Goal: Task Accomplishment & Management: Complete application form

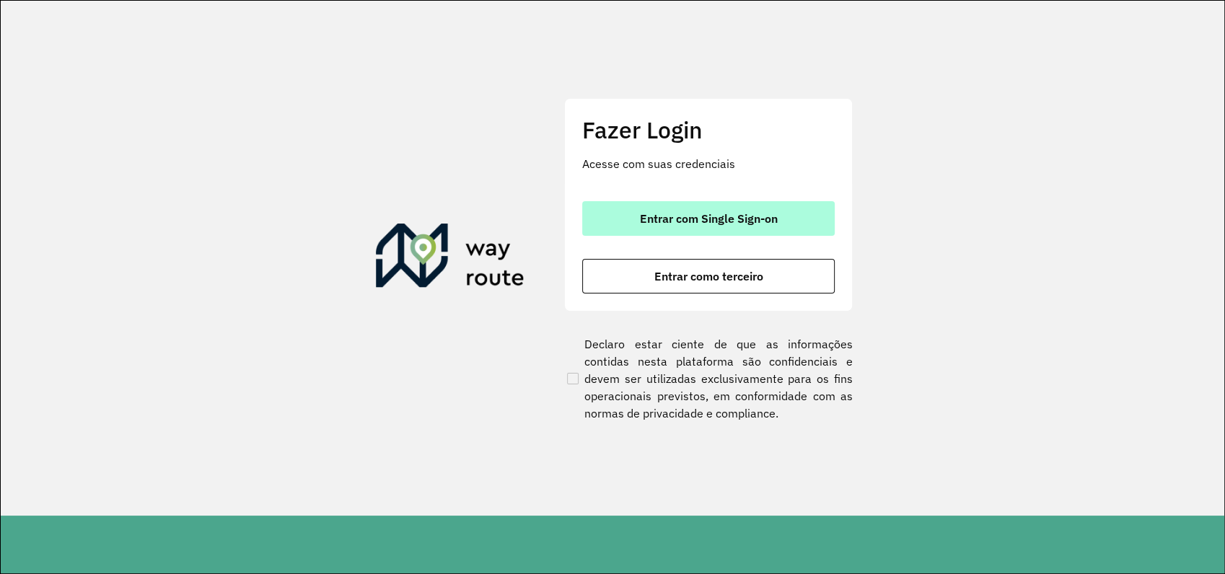
click at [720, 219] on span "Entrar com Single Sign-on" at bounding box center [709, 219] width 138 height 12
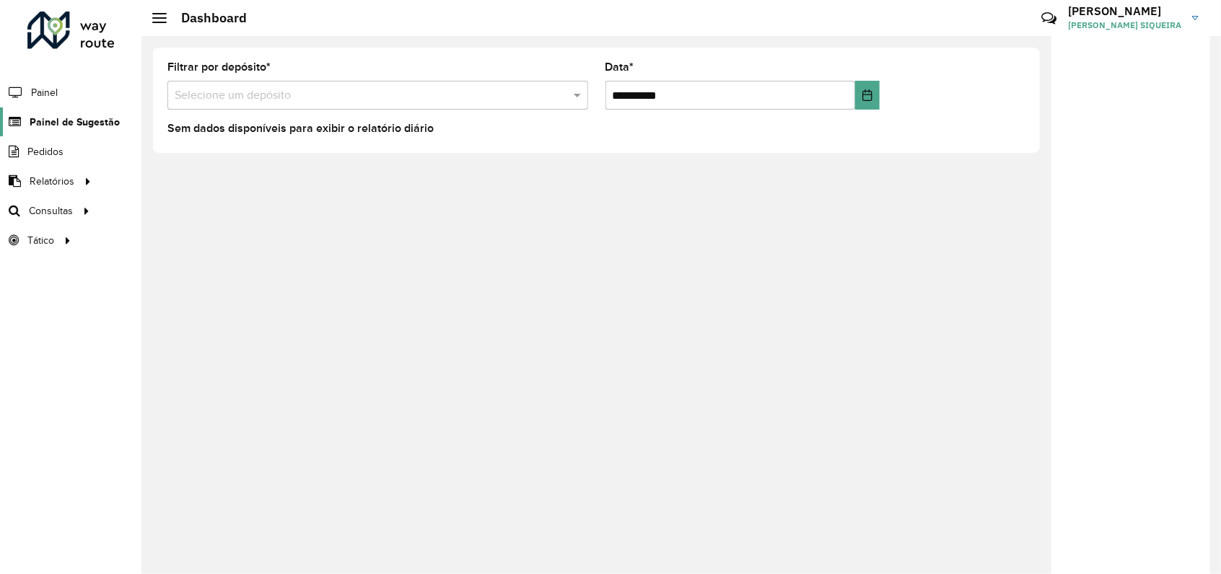
click at [71, 115] on span "Painel de Sugestão" at bounding box center [75, 122] width 90 height 15
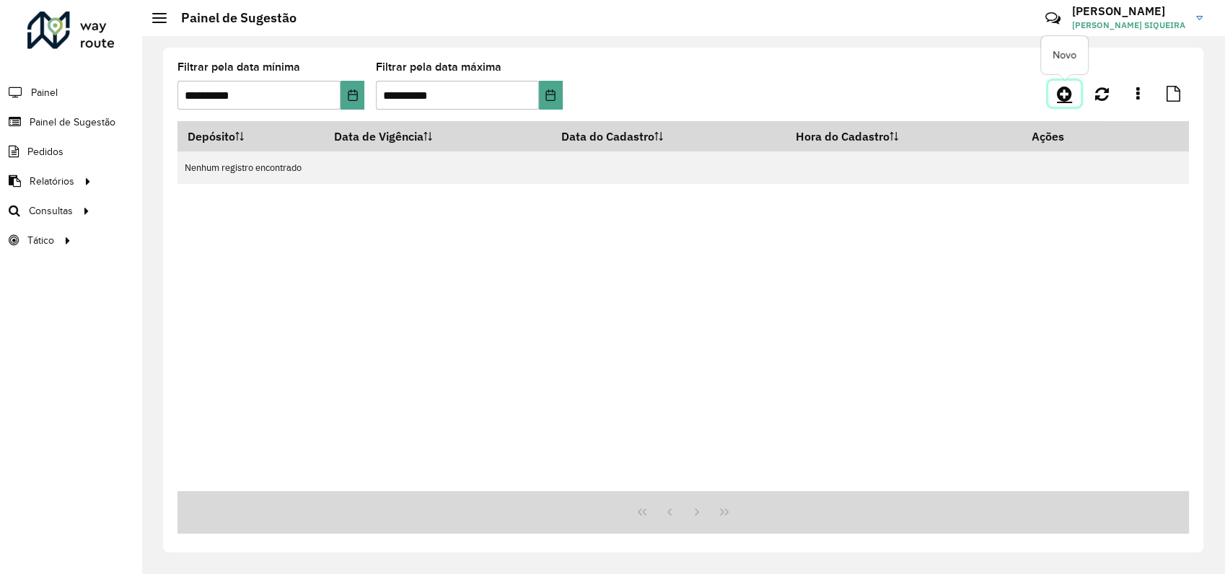
click at [1067, 92] on icon at bounding box center [1064, 93] width 15 height 17
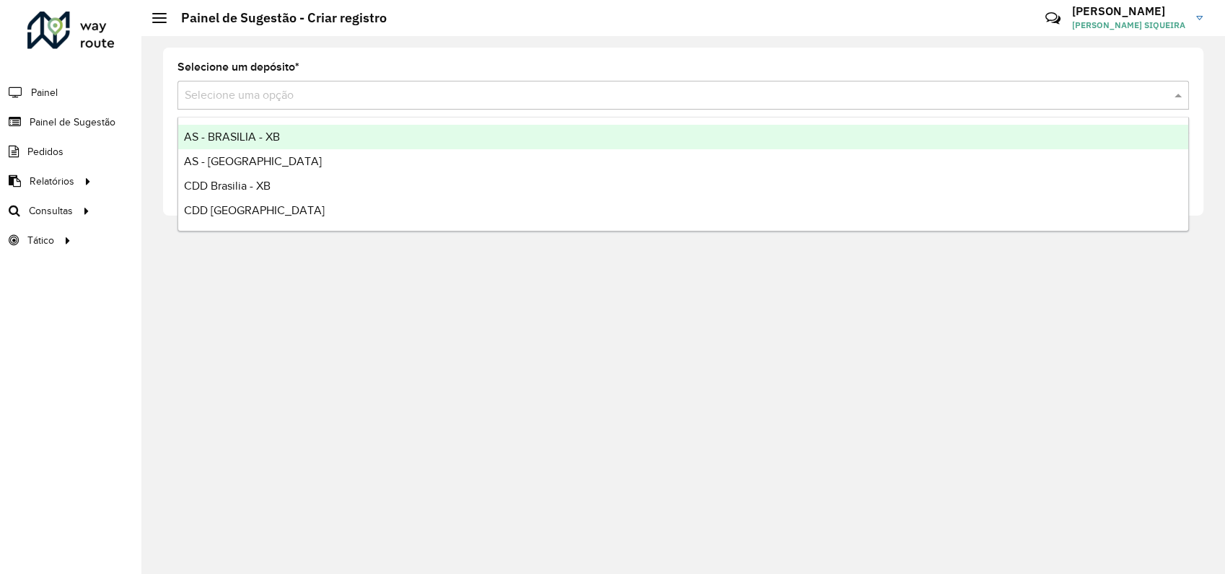
click at [264, 92] on input "text" at bounding box center [669, 95] width 968 height 17
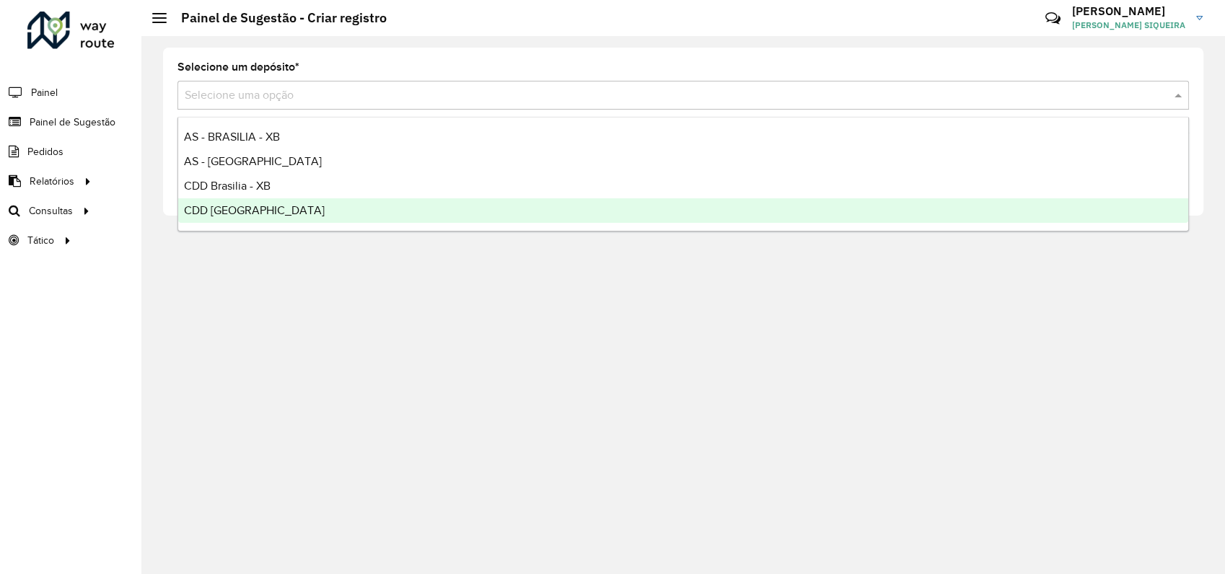
click at [262, 204] on span "CDD [GEOGRAPHIC_DATA]" at bounding box center [254, 210] width 141 height 12
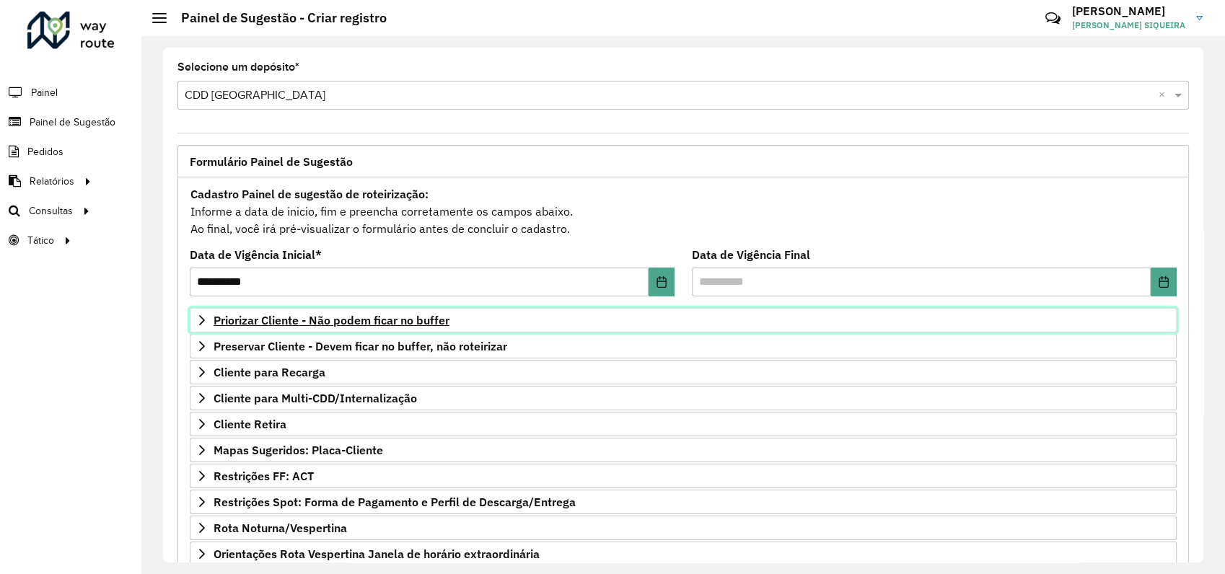
click at [203, 318] on icon at bounding box center [202, 321] width 12 height 12
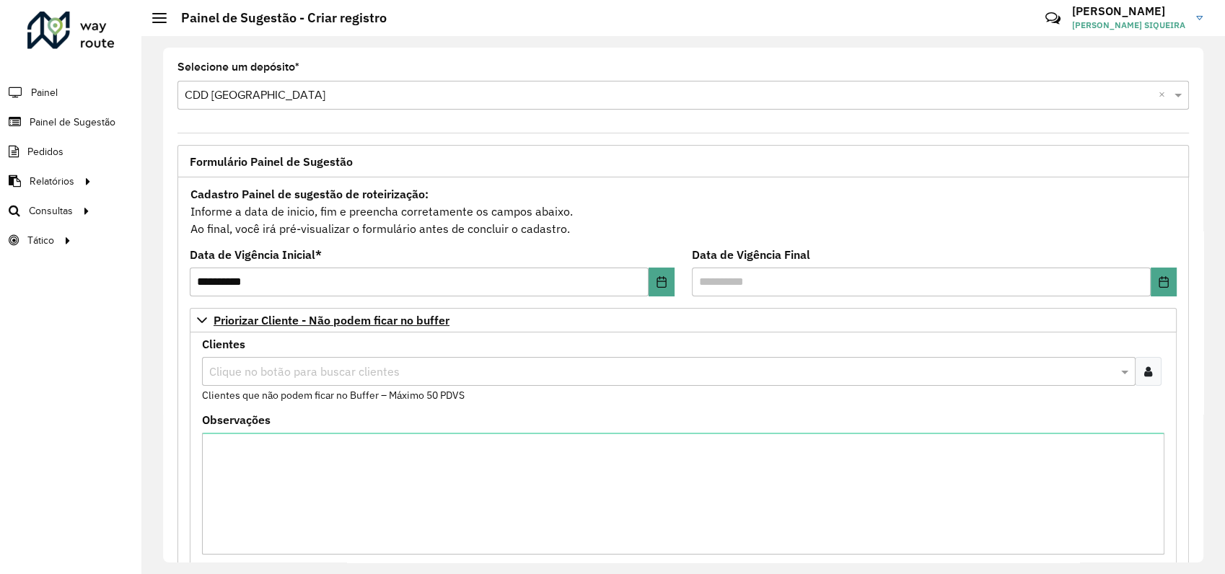
click at [1149, 369] on div at bounding box center [1148, 371] width 27 height 29
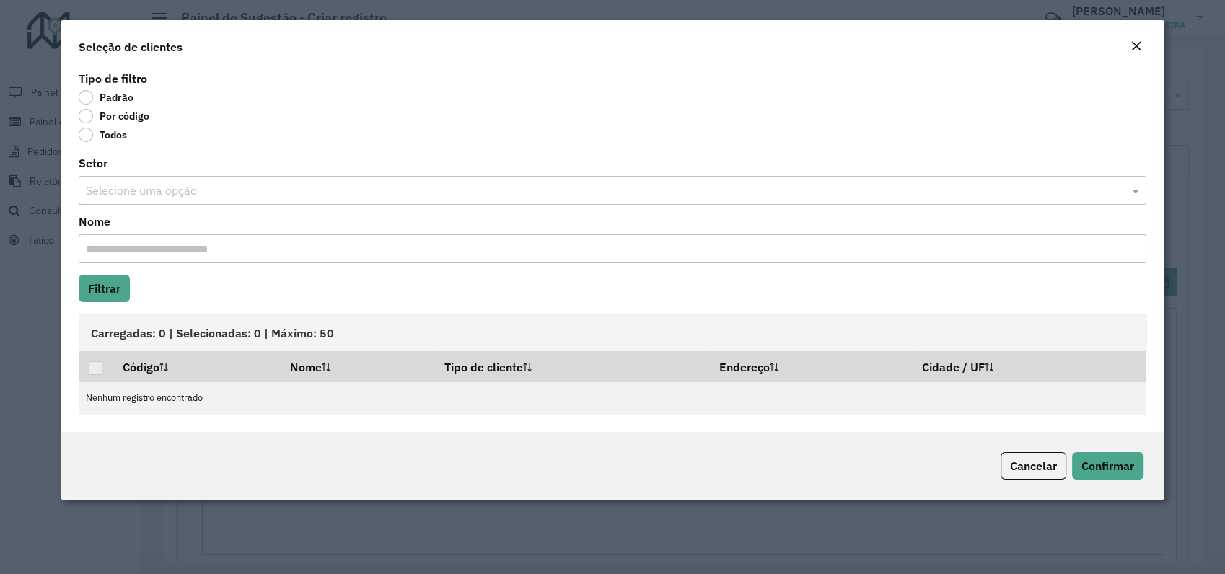
click at [83, 115] on label "Por código" at bounding box center [114, 116] width 71 height 14
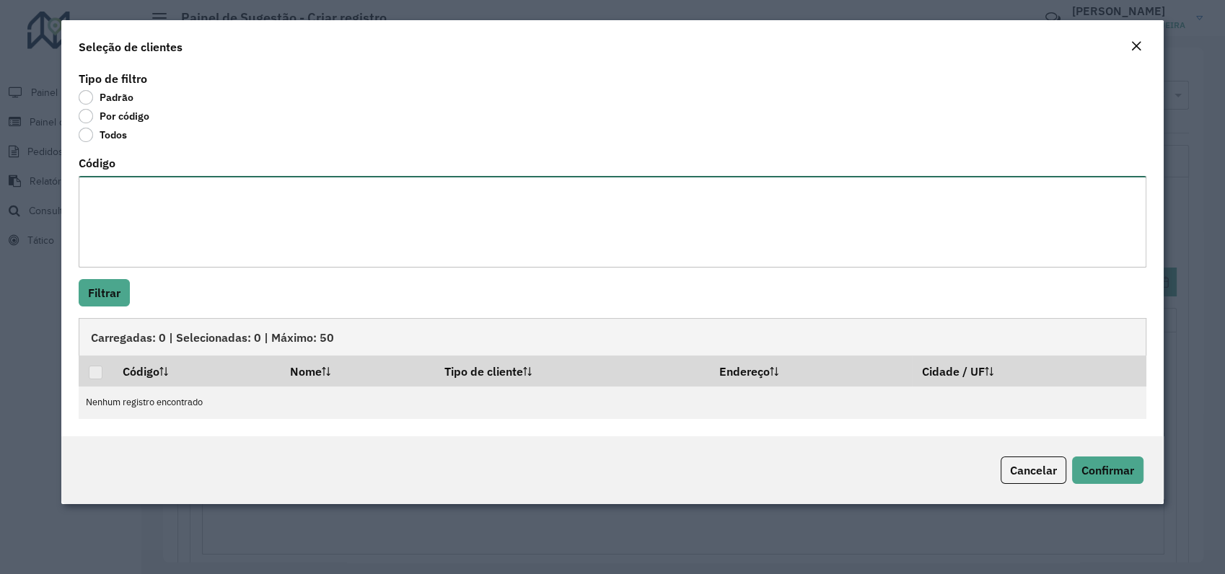
click at [144, 205] on textarea "Código" at bounding box center [613, 222] width 1068 height 92
paste textarea "***** **** ***** ***** **** **** **** **** **** **** **** **** ** ** **** **** …"
type textarea "***** **** ***** ***** **** **** **** **** **** **** **** **** ** ** **** **** …"
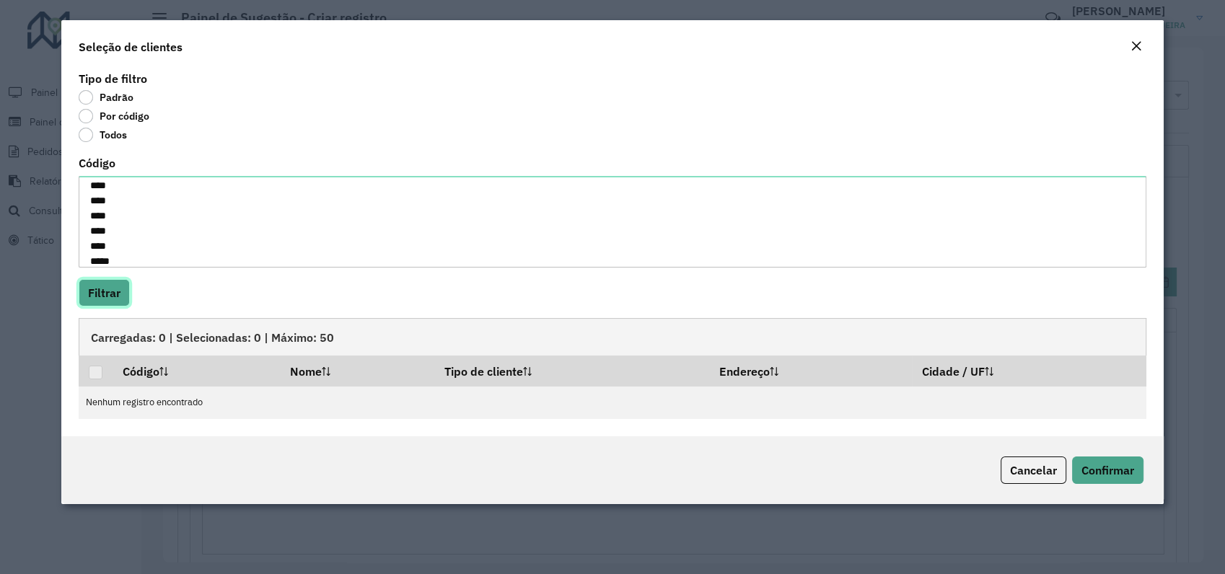
click at [107, 293] on button "Filtrar" at bounding box center [104, 292] width 51 height 27
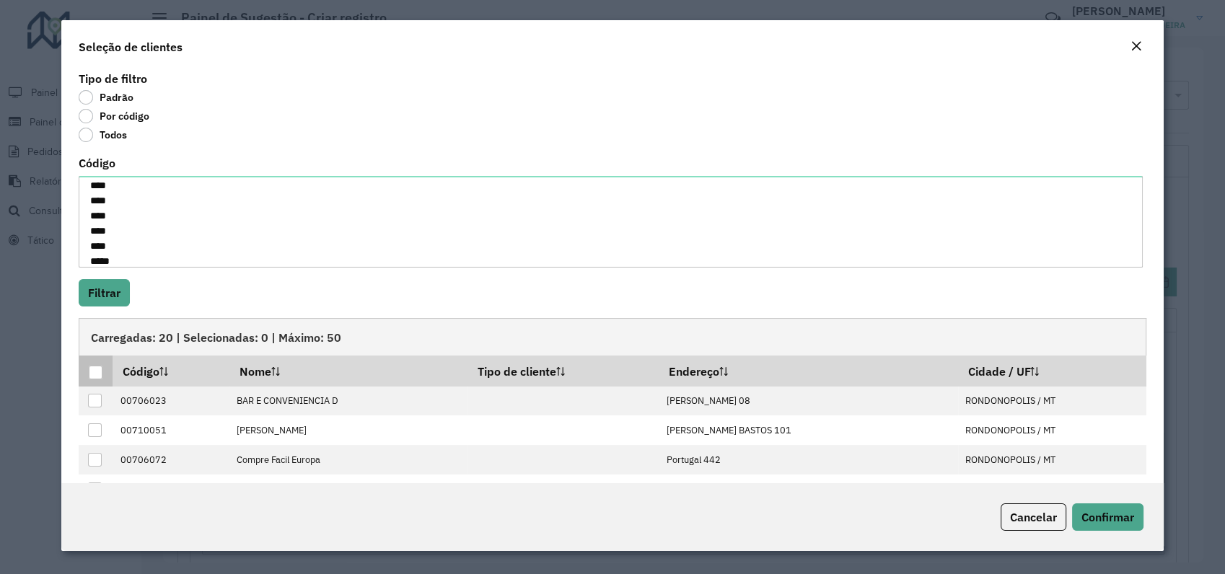
click at [95, 372] on div at bounding box center [96, 373] width 14 height 14
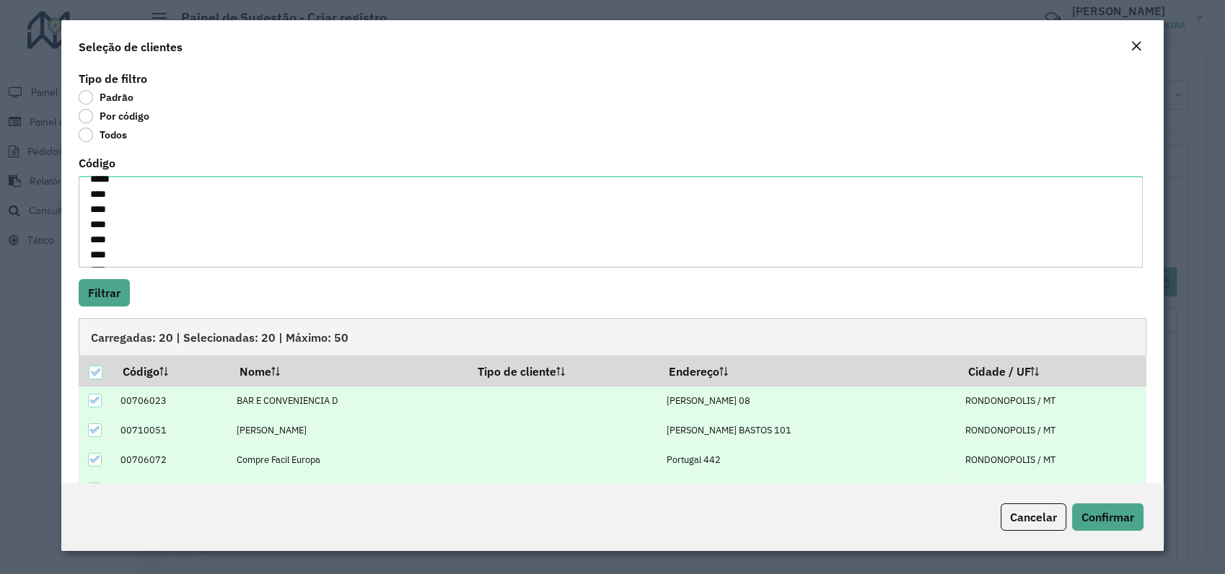
scroll to position [0, 0]
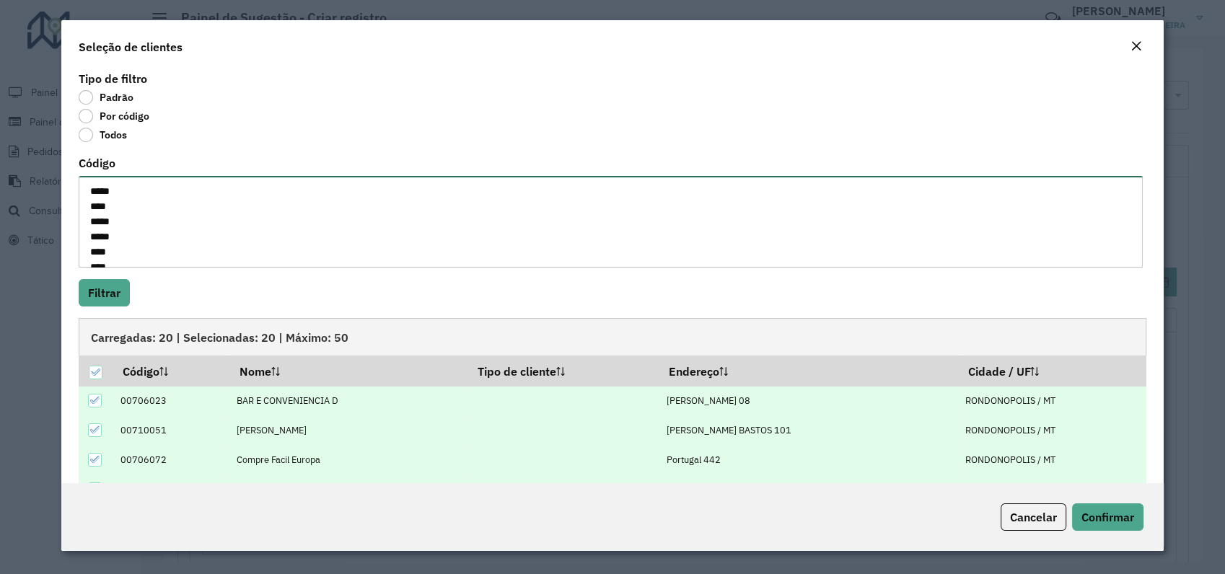
click at [89, 197] on textarea "***** **** ***** ***** **** **** **** **** **** **** **** **** ** ** **** **** …" at bounding box center [611, 222] width 1064 height 92
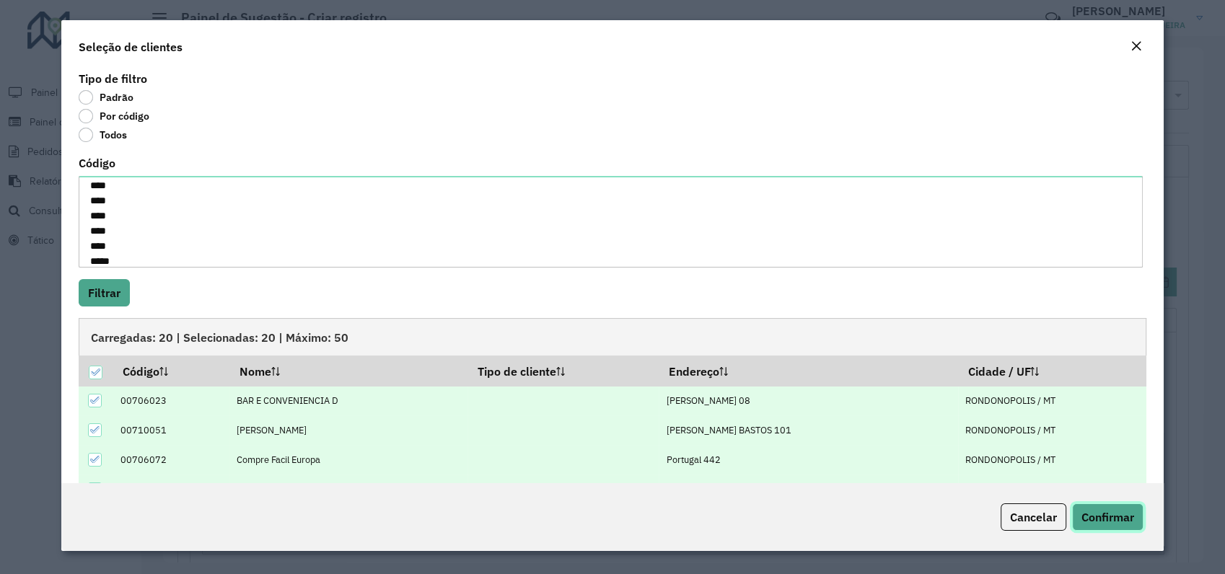
click at [1104, 515] on span "Confirmar" at bounding box center [1108, 517] width 53 height 14
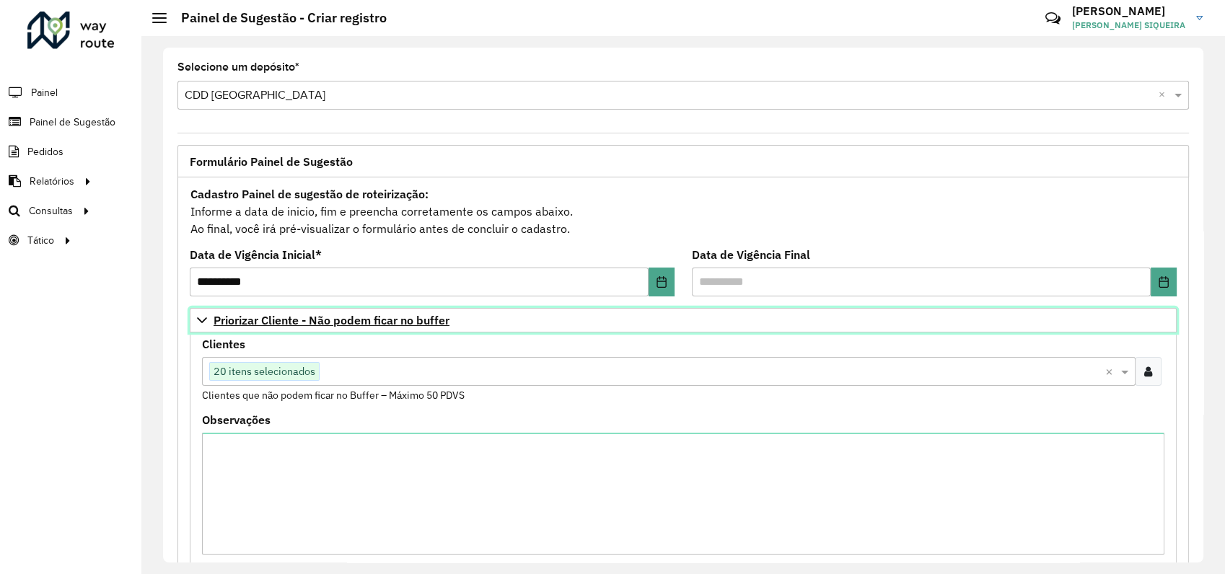
click at [201, 322] on icon at bounding box center [202, 321] width 10 height 6
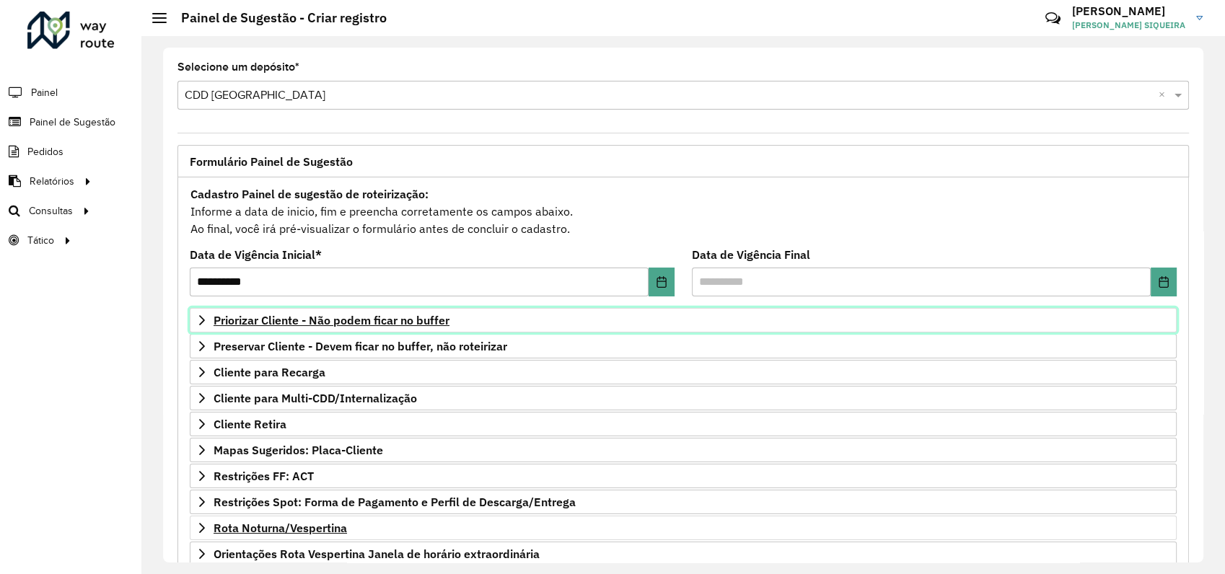
scroll to position [142, 0]
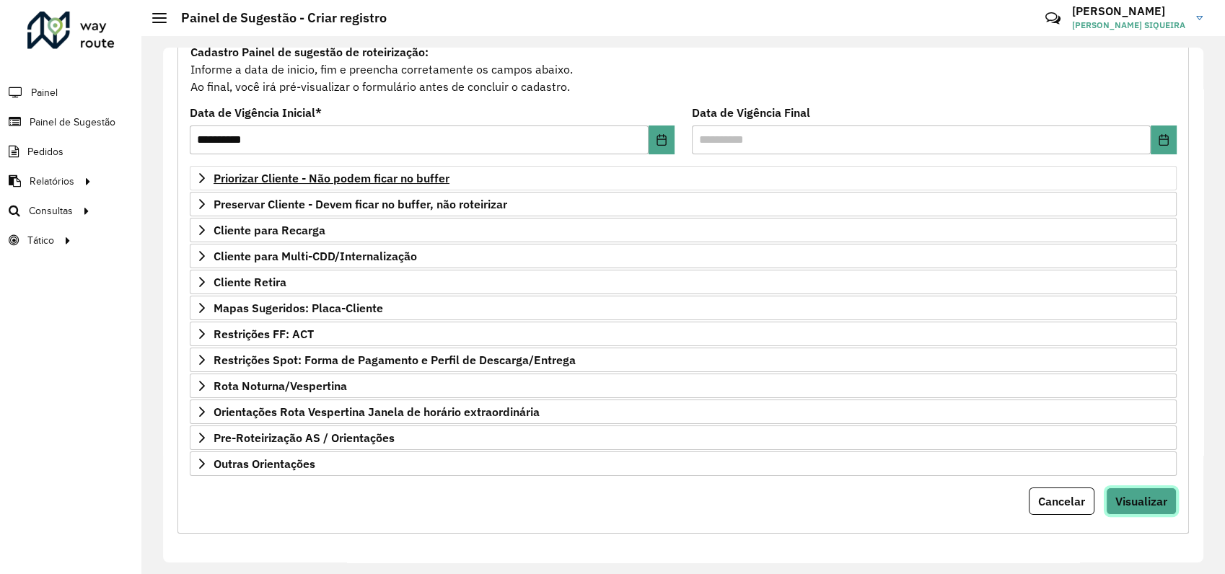
click at [1131, 491] on button "Visualizar" at bounding box center [1141, 501] width 71 height 27
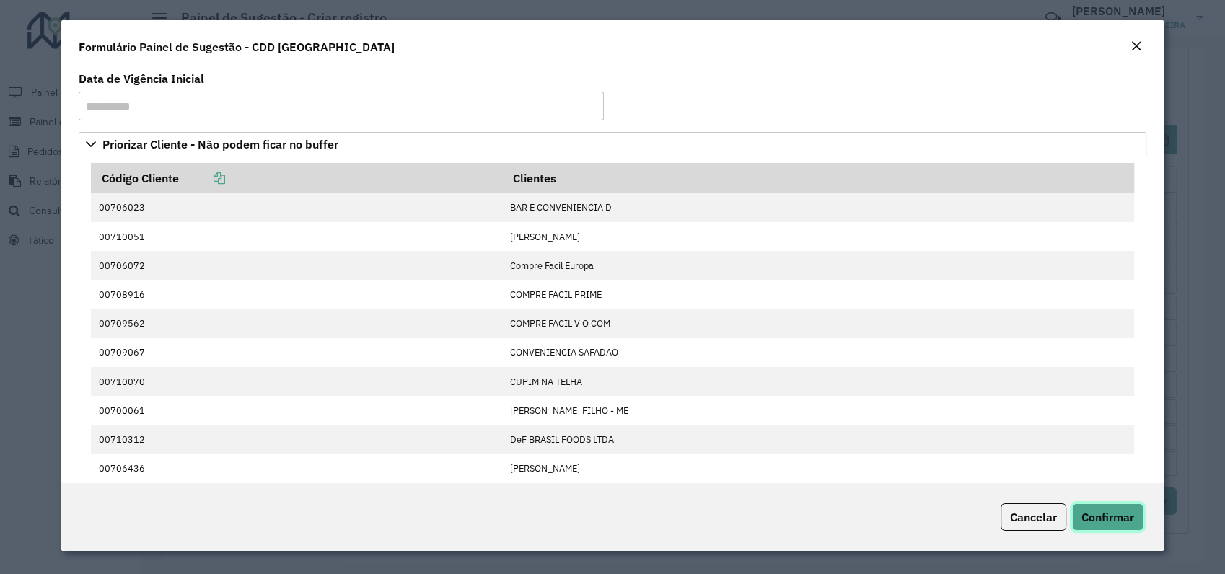
click at [1098, 510] on span "Confirmar" at bounding box center [1108, 517] width 53 height 14
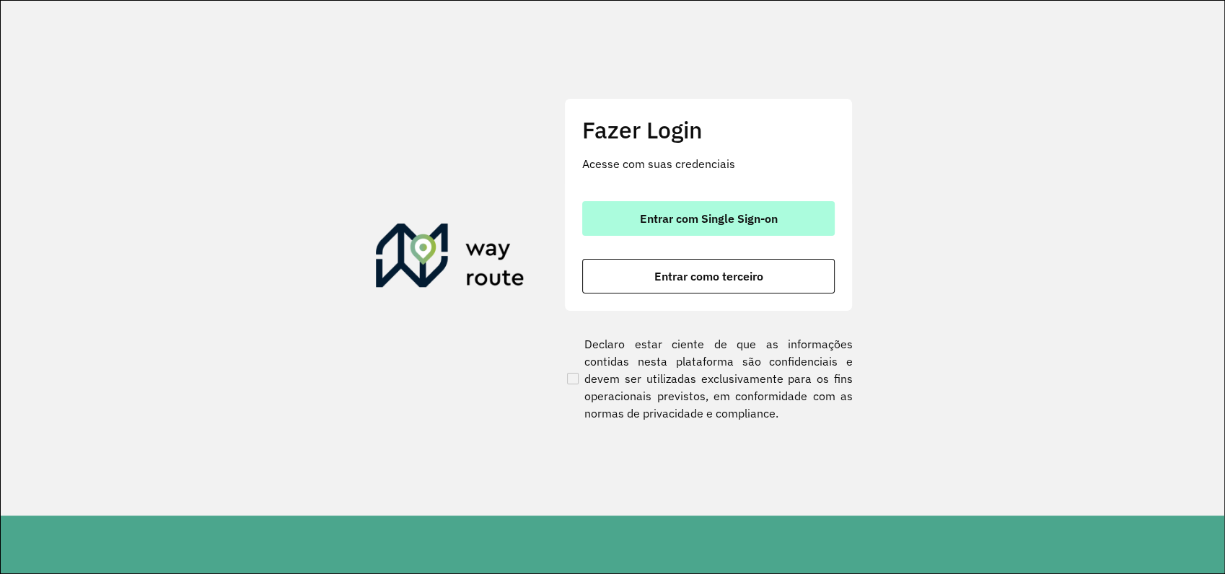
click at [717, 218] on span "Entrar com Single Sign-on" at bounding box center [709, 219] width 138 height 12
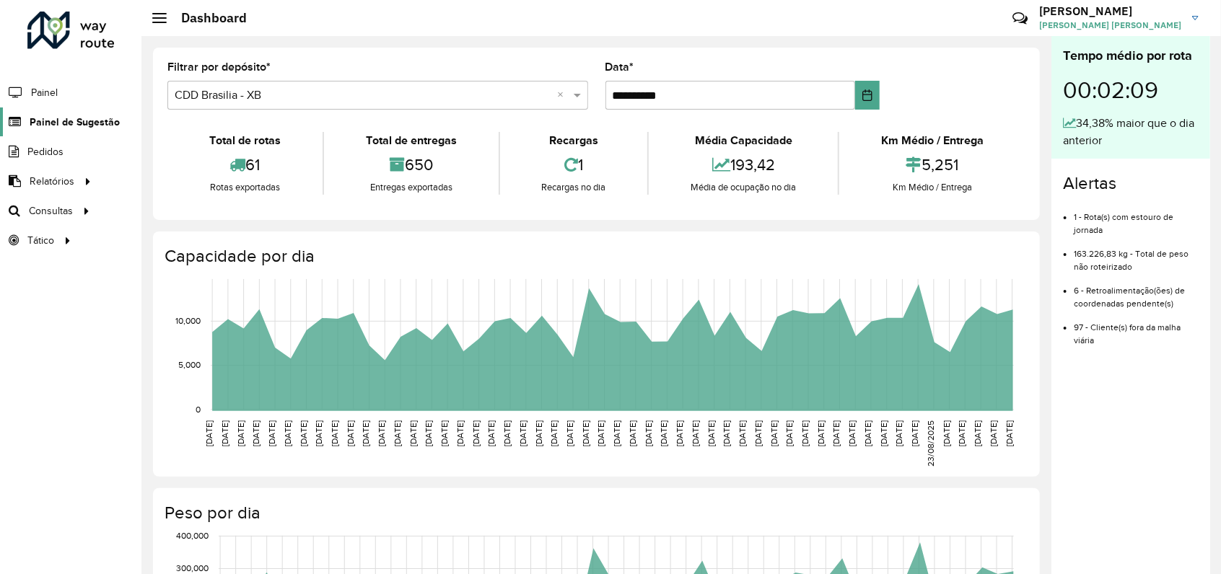
click at [71, 125] on span "Painel de Sugestão" at bounding box center [75, 122] width 90 height 15
